Goal: Transaction & Acquisition: Download file/media

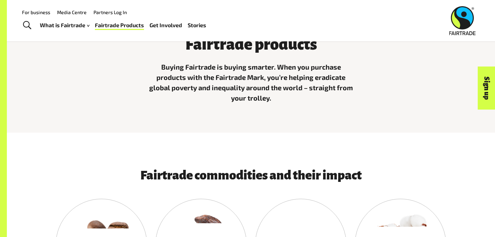
scroll to position [138, 0]
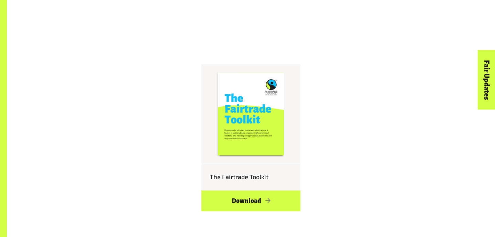
scroll to position [553, 0]
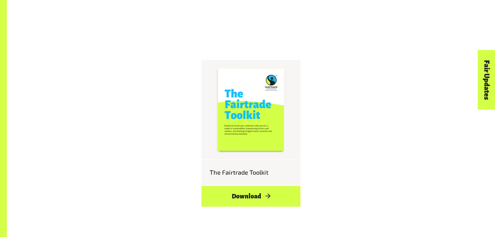
click at [247, 186] on link "Download" at bounding box center [251, 196] width 99 height 21
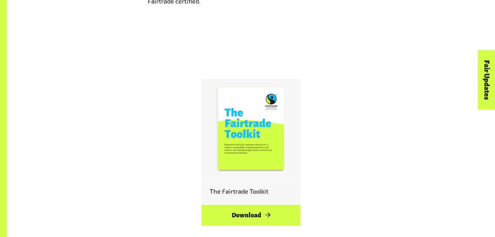
scroll to position [474, 0]
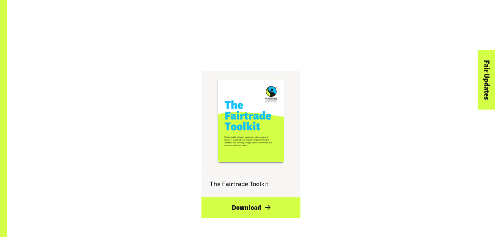
click at [269, 197] on link "Download" at bounding box center [251, 207] width 99 height 21
